Goal: Transaction & Acquisition: Purchase product/service

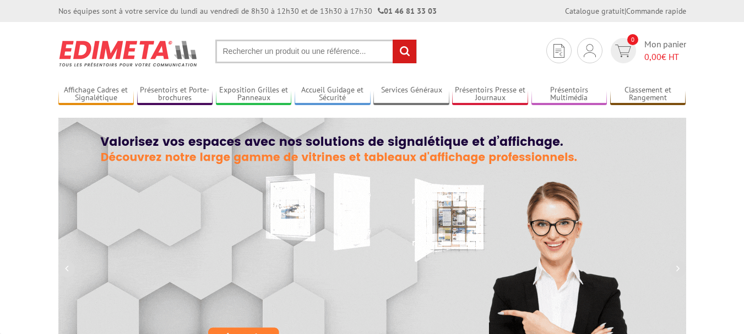
scroll to position [220, 0]
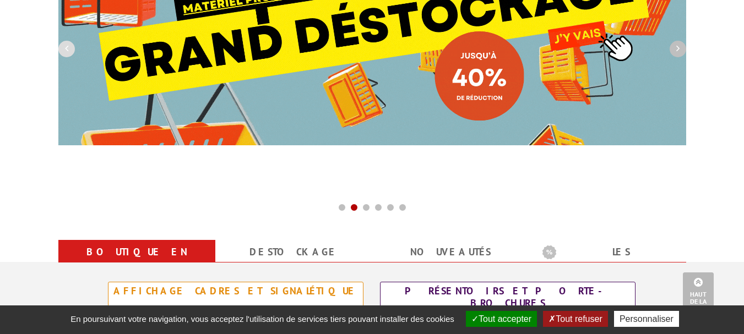
click at [679, 52] on icon "button" at bounding box center [677, 49] width 3 height 10
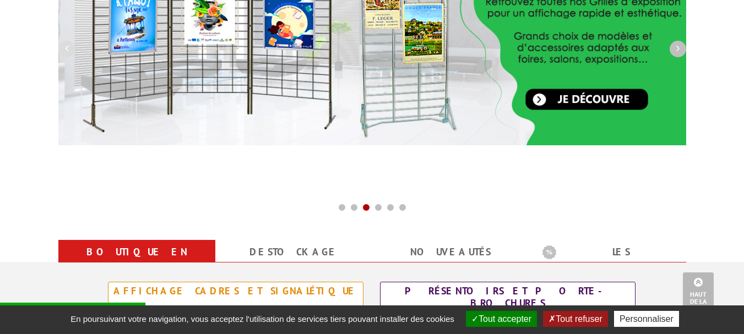
scroll to position [110, 0]
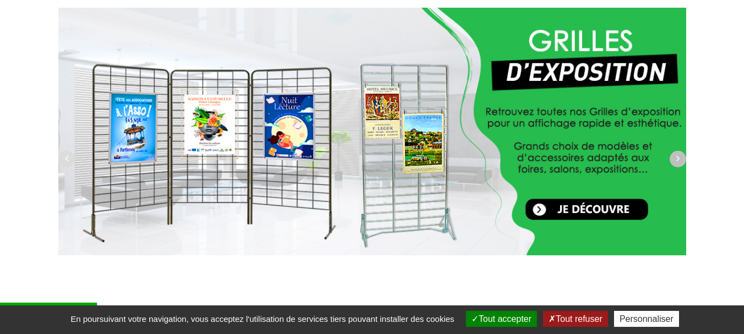
click at [676, 155] on icon "button" at bounding box center [677, 159] width 3 height 10
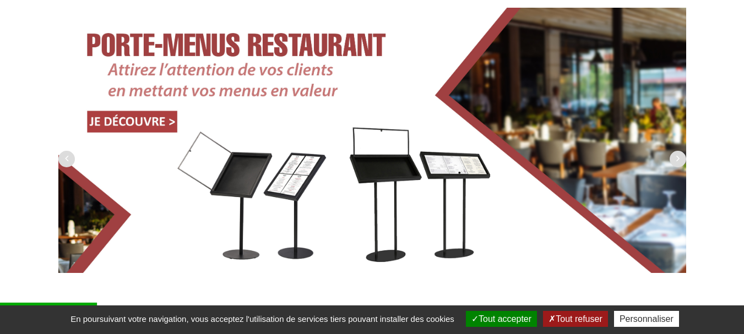
click at [295, 170] on img at bounding box center [372, 140] width 628 height 265
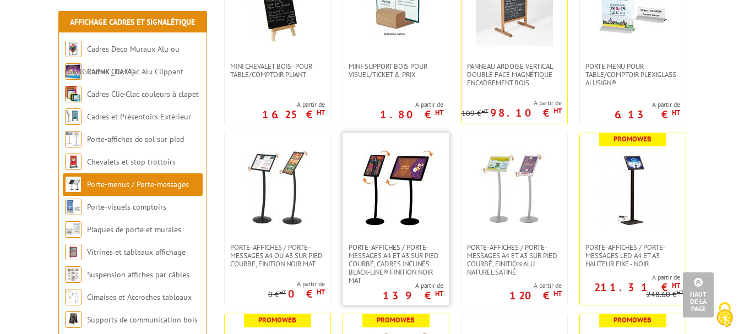
scroll to position [771, 0]
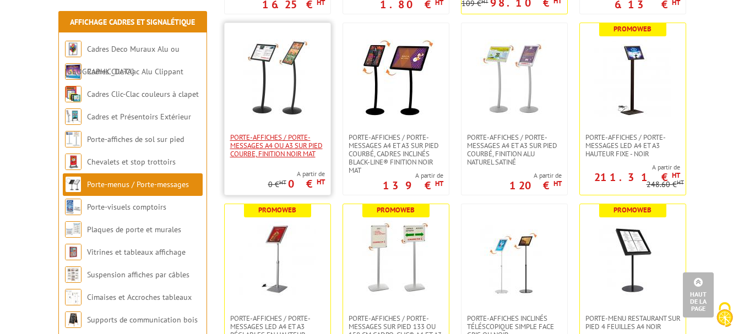
click at [294, 144] on span "Porte-affiches / Porte-messages A4 ou A3 sur pied courbe, finition noir mat" at bounding box center [277, 145] width 95 height 25
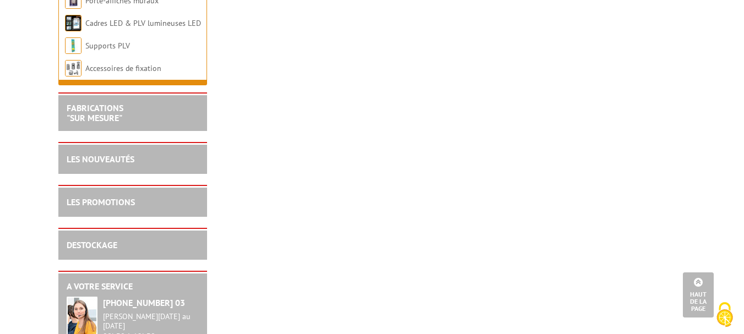
scroll to position [551, 0]
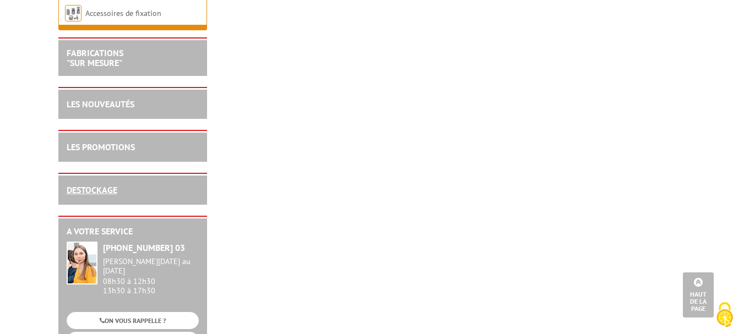
click at [94, 189] on link "DESTOCKAGE" at bounding box center [92, 189] width 51 height 11
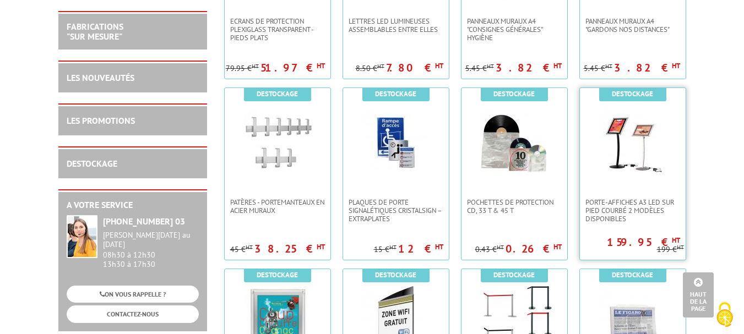
scroll to position [606, 0]
